Goal: Find specific page/section: Find specific page/section

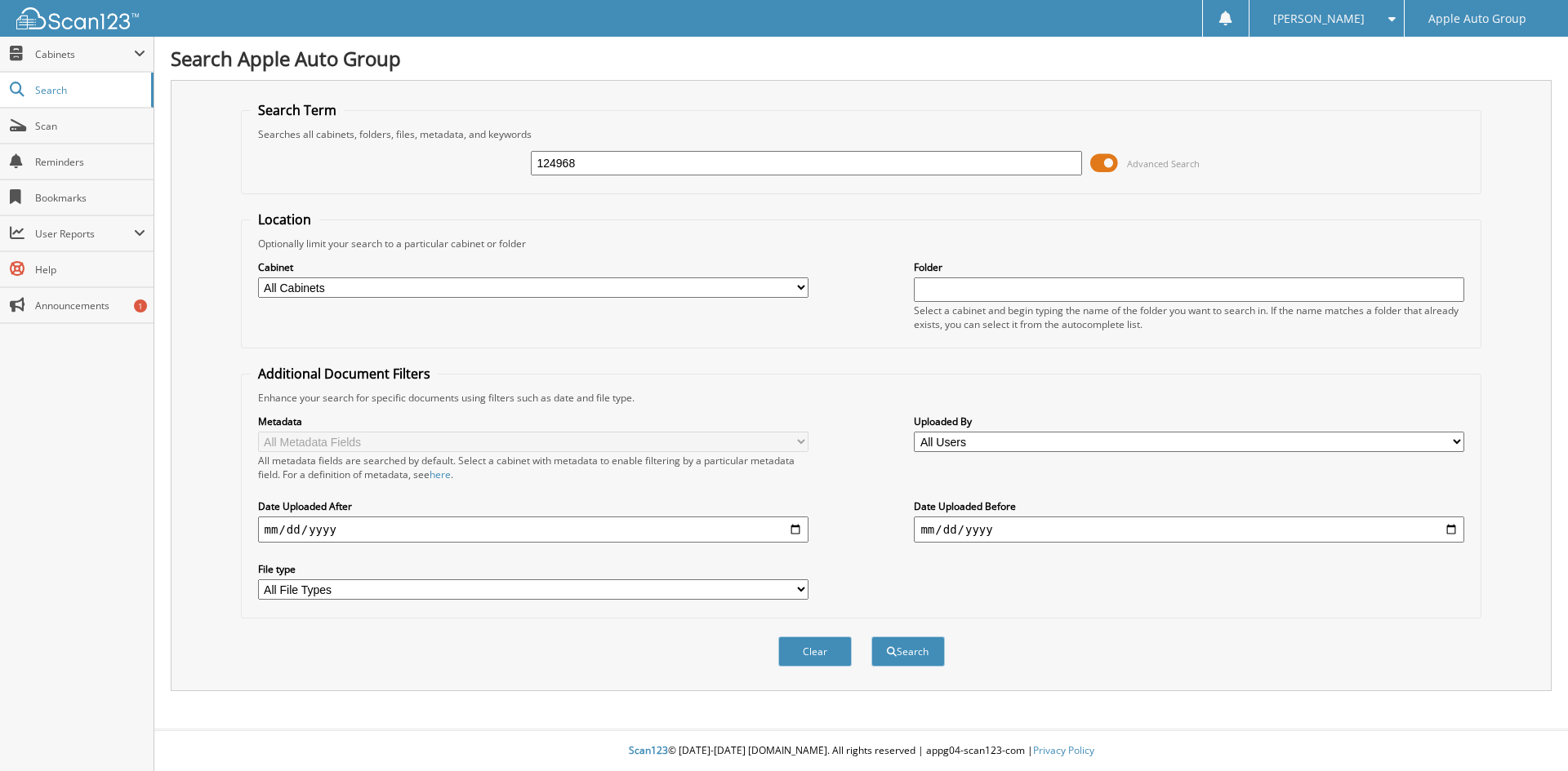
type input "124968"
click at [935, 154] on input "124968" at bounding box center [806, 162] width 550 height 25
click at [871, 636] on button "Search" at bounding box center [908, 652] width 74 height 30
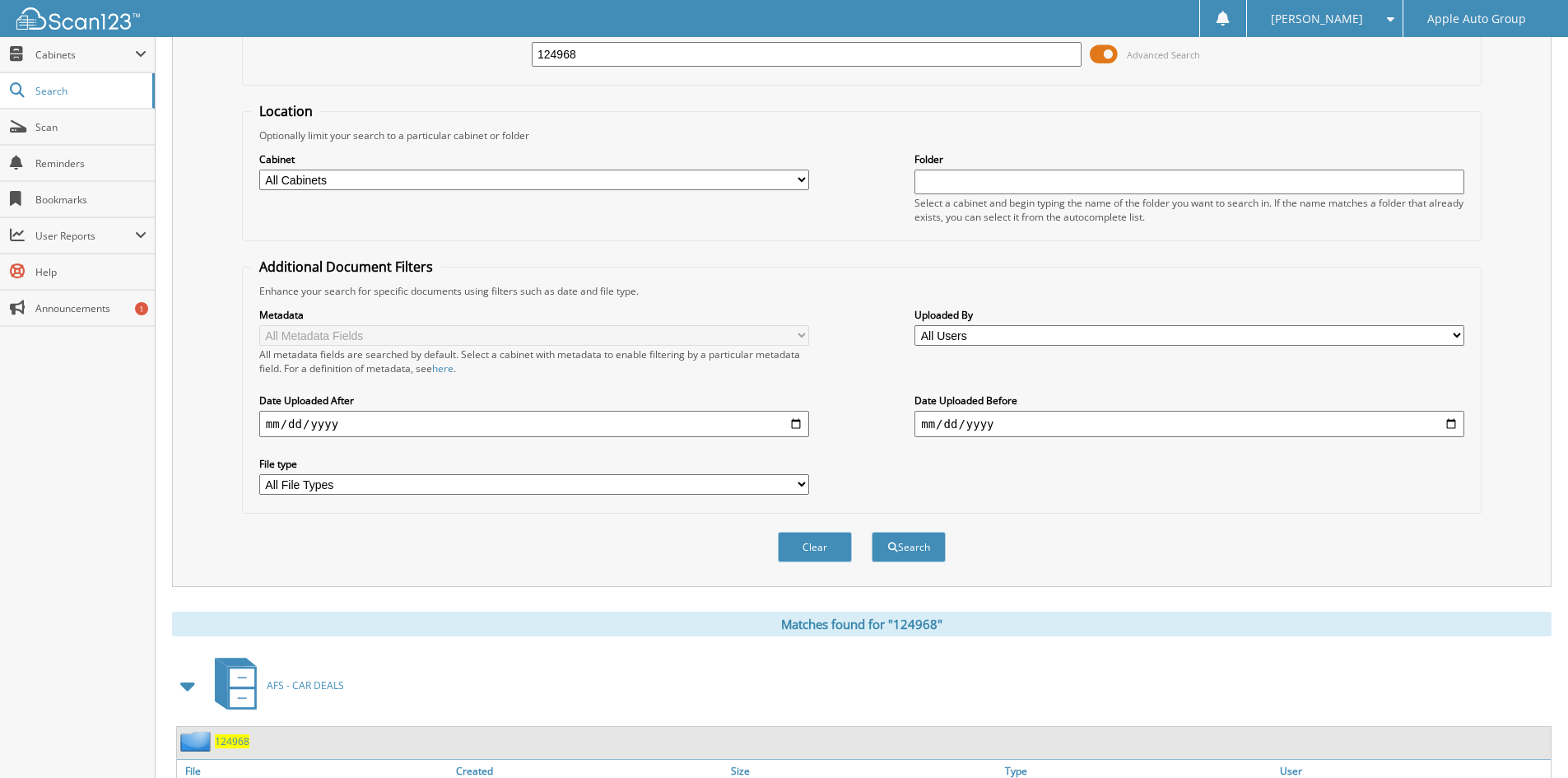
scroll to position [248, 0]
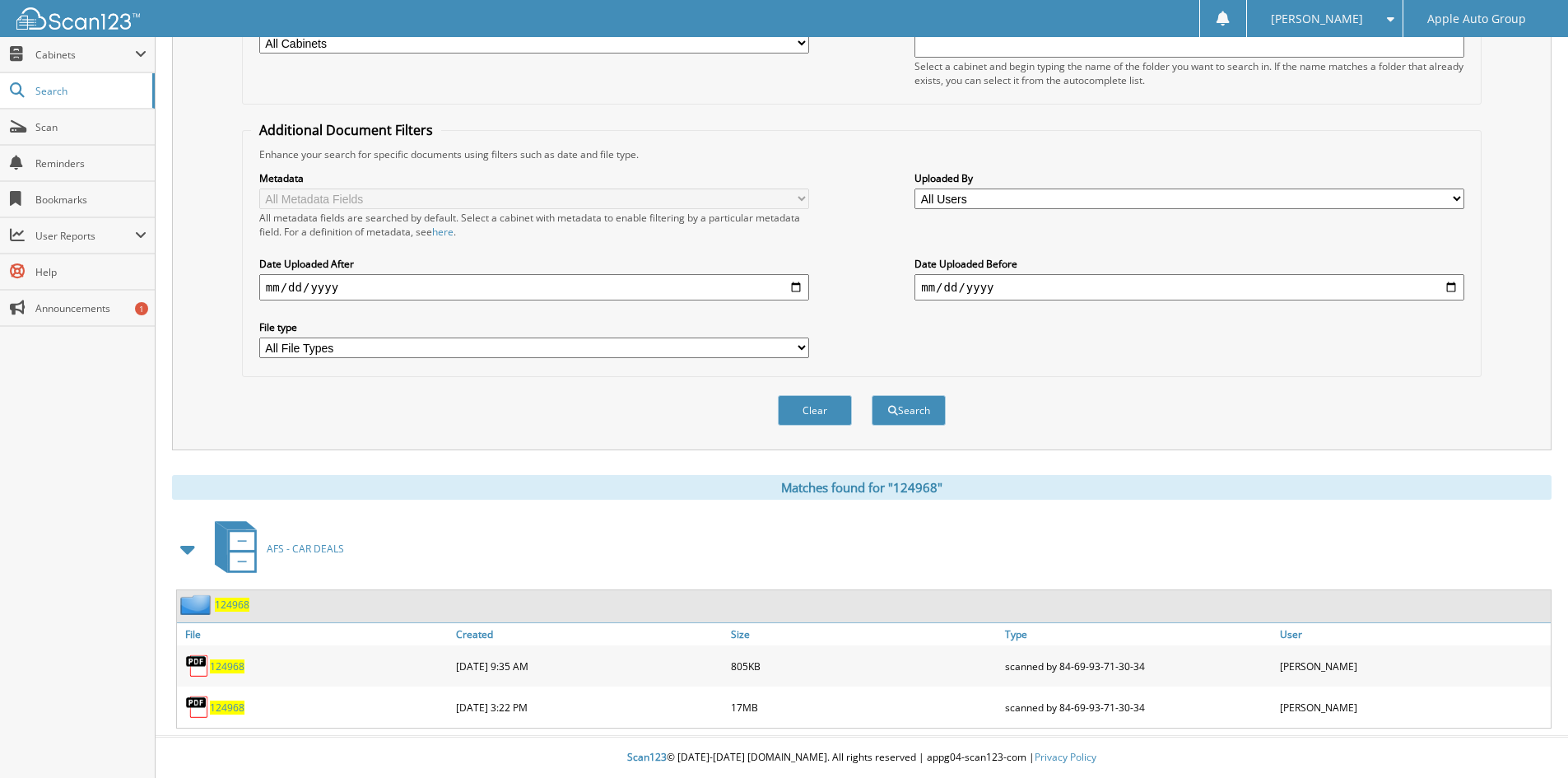
click at [219, 711] on span "124968" at bounding box center [227, 708] width 35 height 14
